Goal: Task Accomplishment & Management: Complete application form

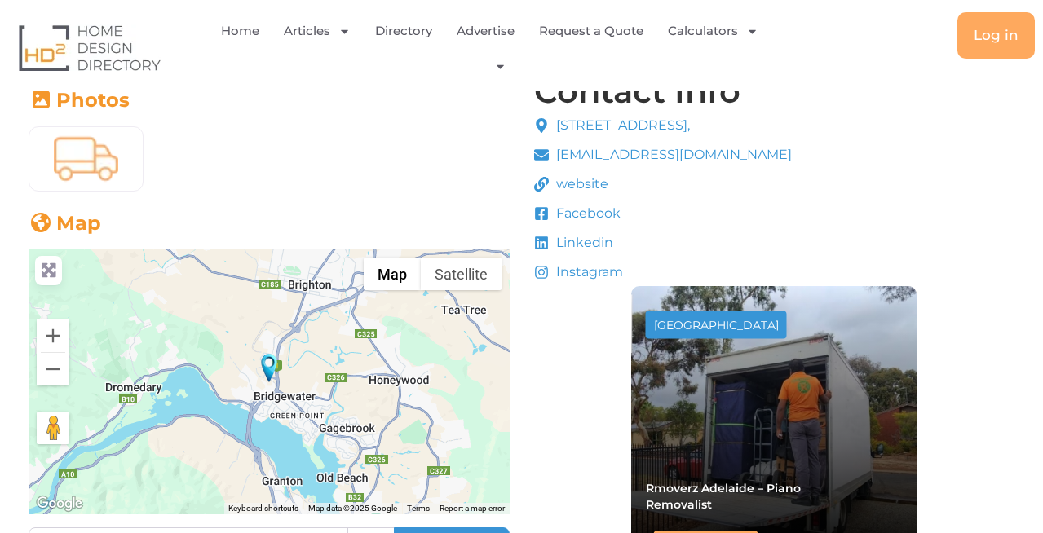
scroll to position [98, 0]
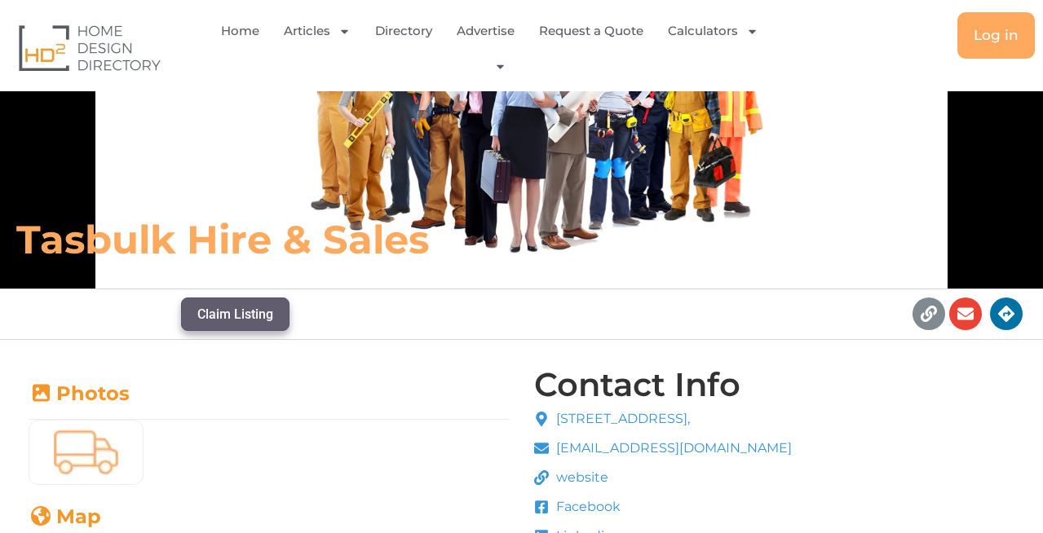
click at [246, 318] on button "Claim Listing" at bounding box center [235, 314] width 108 height 33
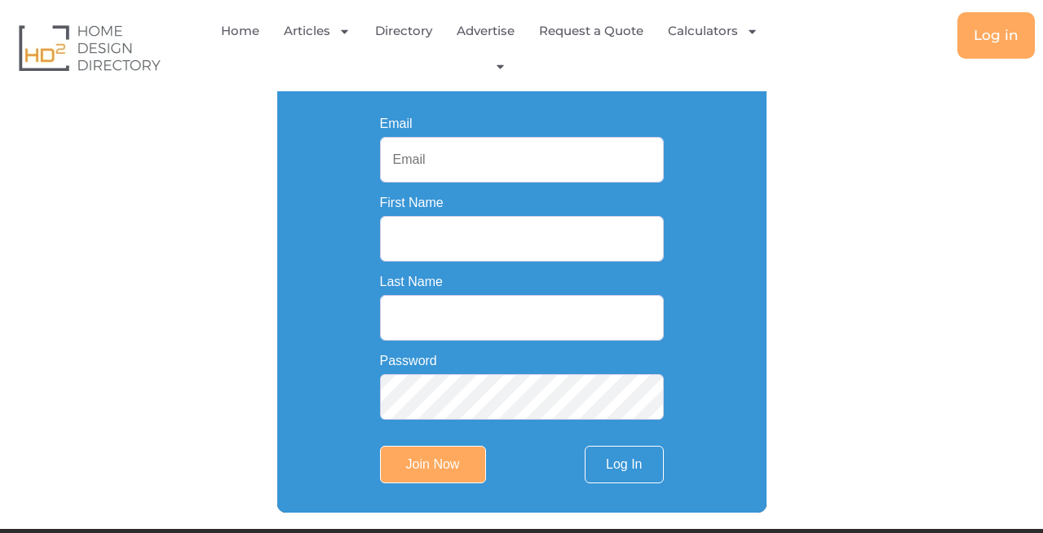
scroll to position [361, 0]
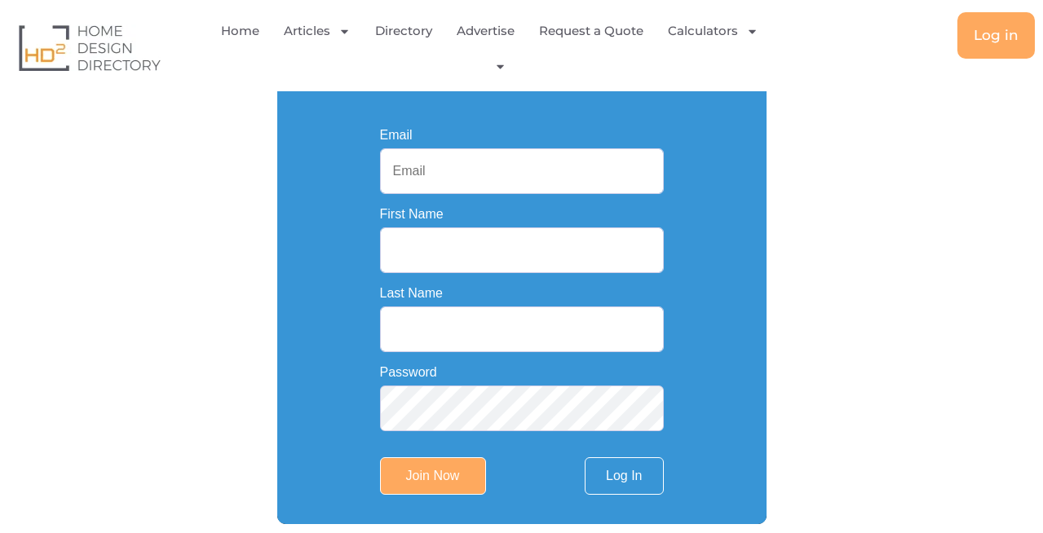
click at [440, 179] on input "Email" at bounding box center [522, 171] width 284 height 46
type input "[EMAIL_ADDRESS][DOMAIN_NAME]"
click at [409, 261] on input "First Name" at bounding box center [522, 251] width 284 height 46
type input "ABC"
type input "Containers"
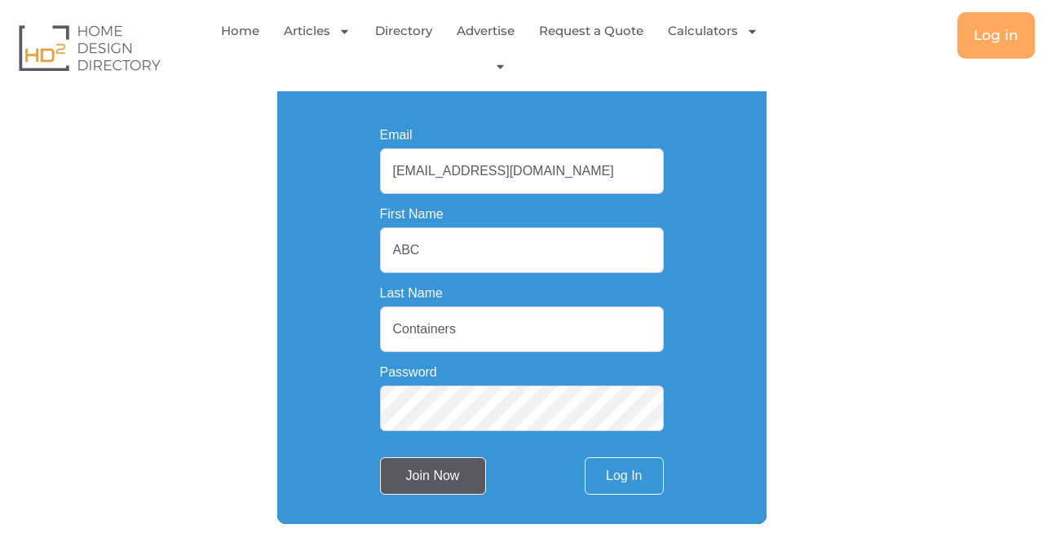
click at [462, 479] on input "Join Now" at bounding box center [433, 477] width 106 height 38
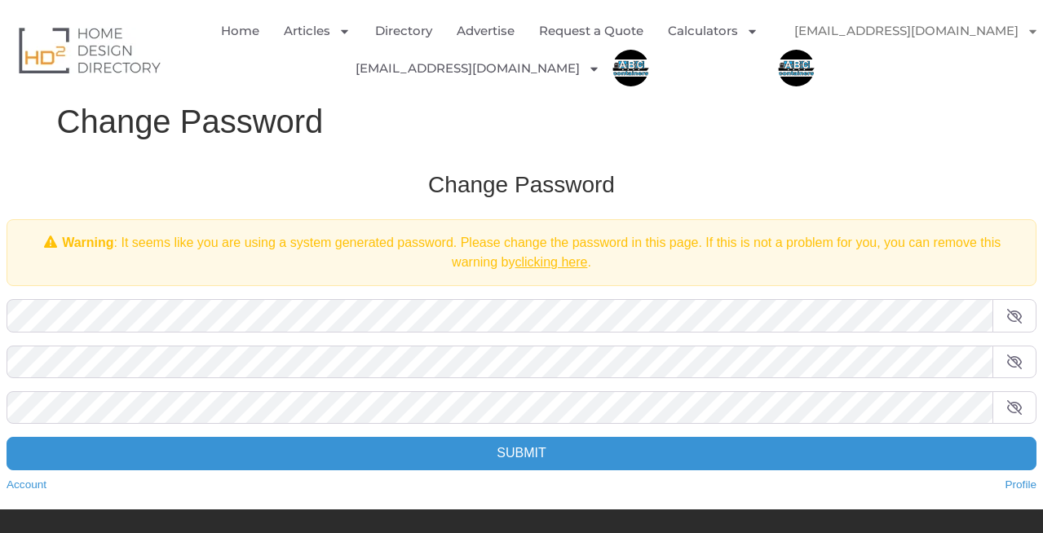
click at [1014, 318] on icon at bounding box center [1015, 316] width 16 height 13
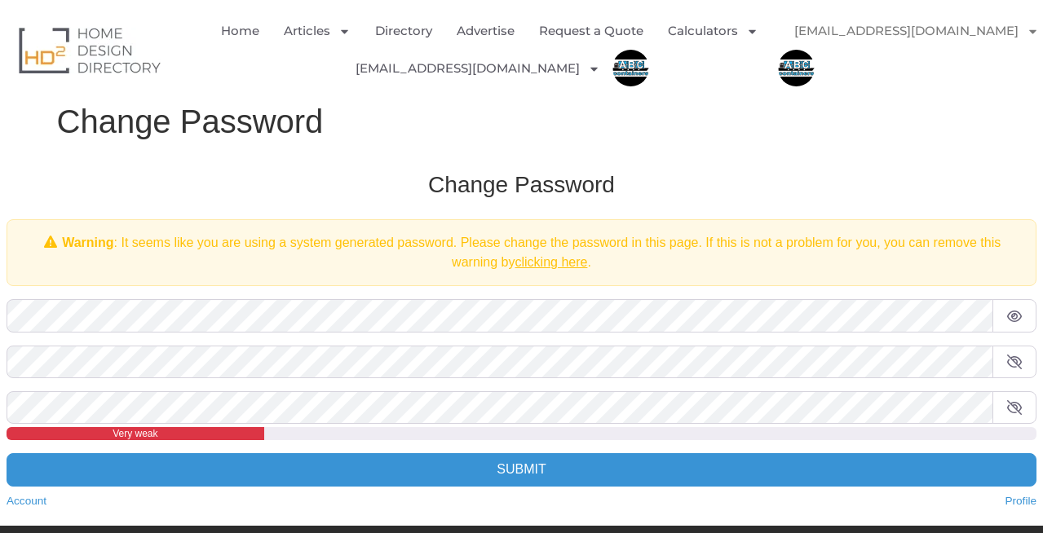
click at [1023, 365] on span at bounding box center [1015, 362] width 44 height 33
click at [1015, 393] on span at bounding box center [1015, 408] width 44 height 33
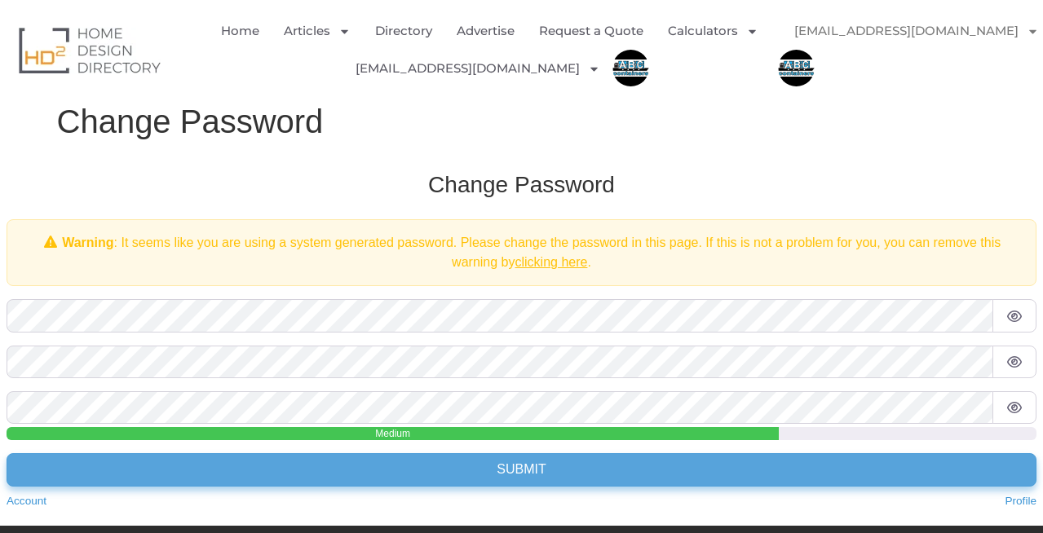
click at [179, 478] on input "Submit" at bounding box center [522, 469] width 1030 height 33
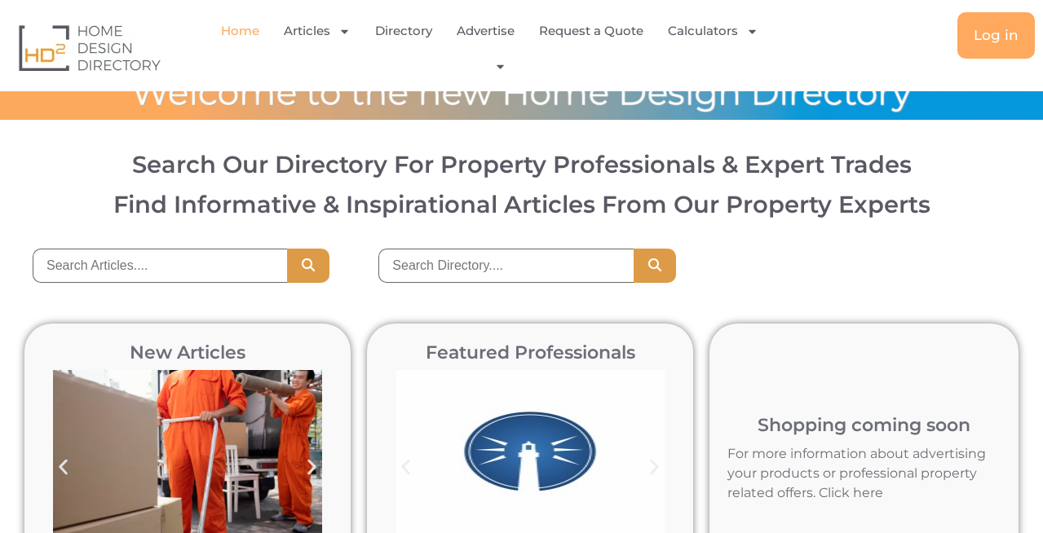
click at [785, 106] on div at bounding box center [521, 93] width 1043 height 53
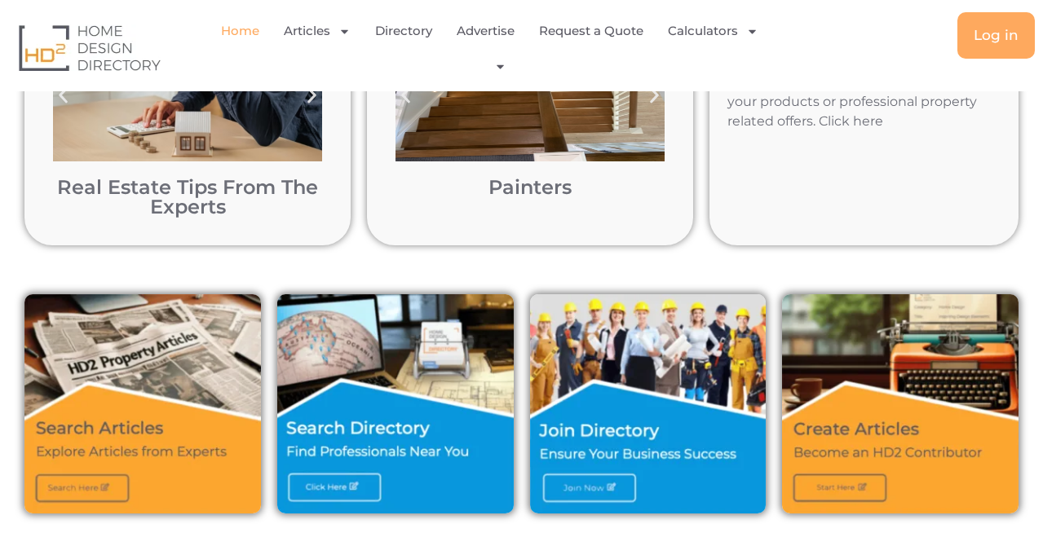
scroll to position [370, 0]
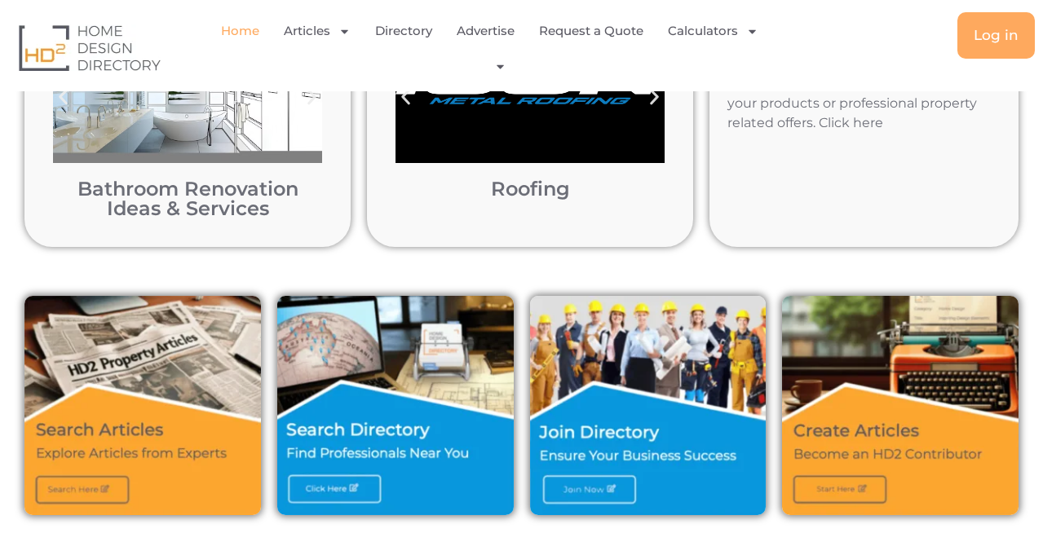
click at [588, 428] on img at bounding box center [648, 405] width 237 height 219
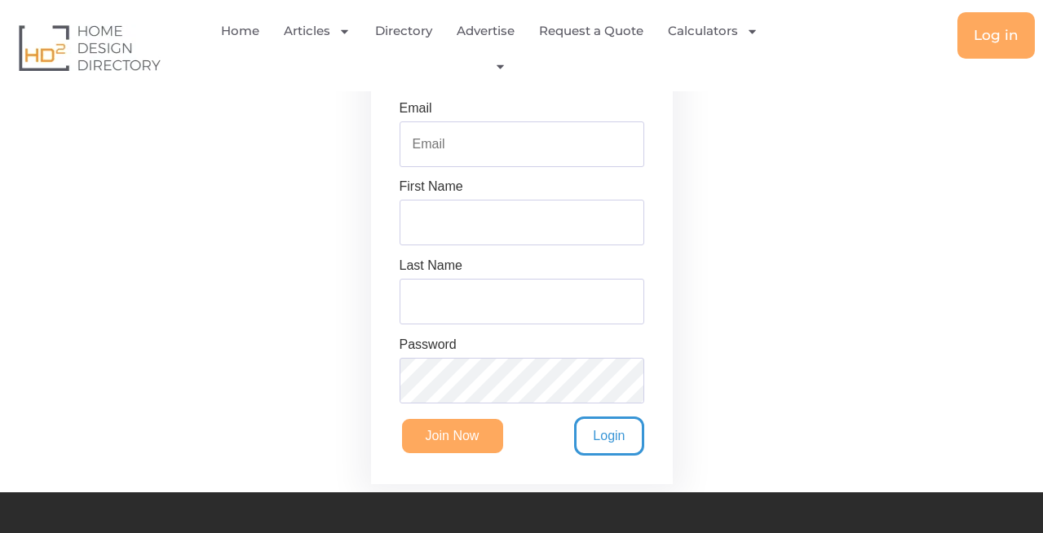
scroll to position [489, 0]
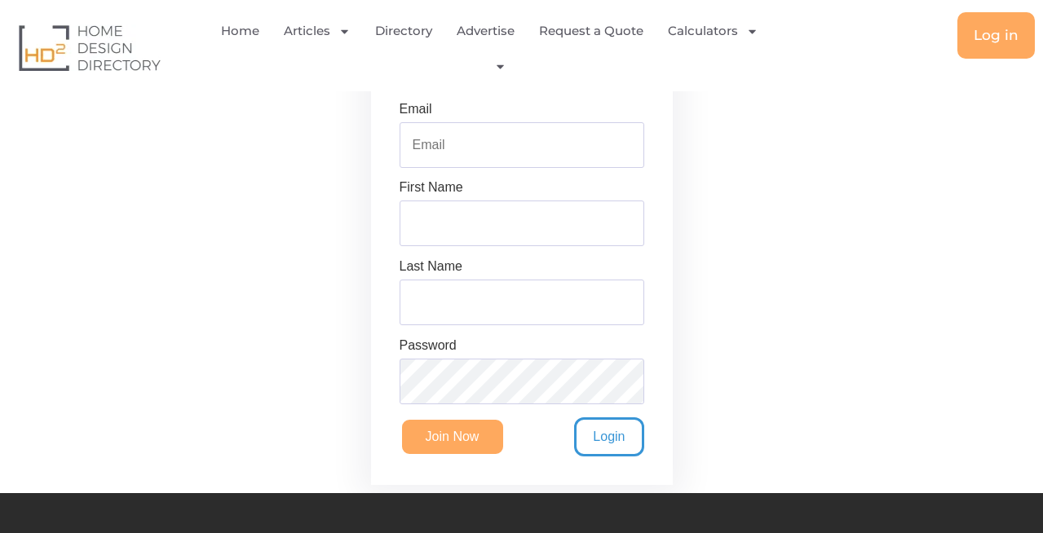
click at [474, 148] on input "Email" at bounding box center [522, 145] width 245 height 46
click at [969, 38] on link "Log in" at bounding box center [996, 35] width 77 height 46
